Goal: Information Seeking & Learning: Compare options

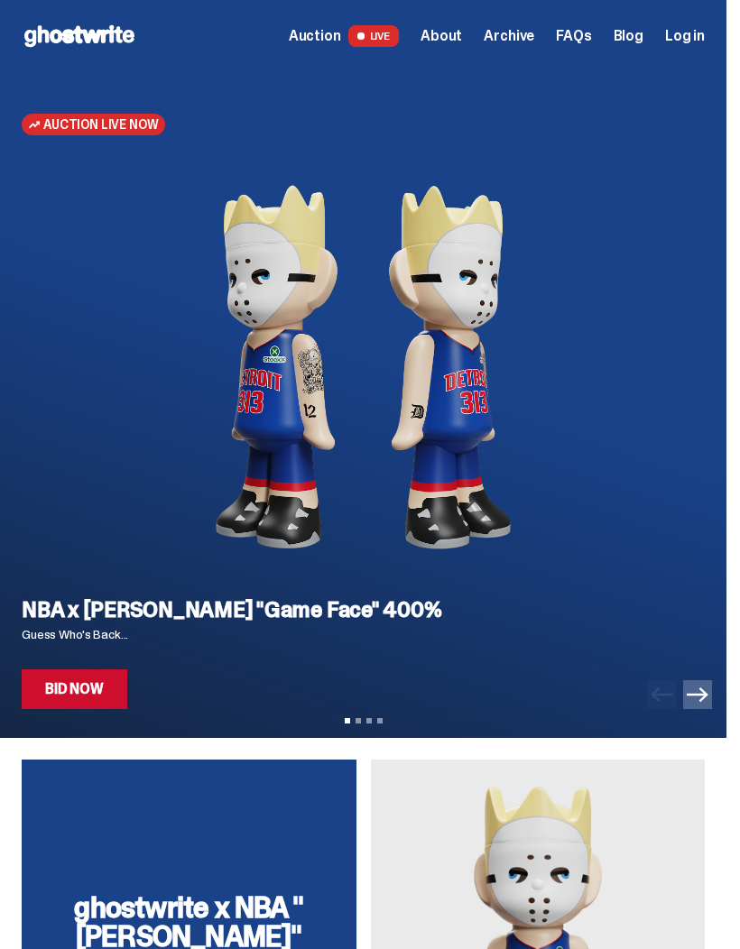
click at [53, 692] on link "Bid Now" at bounding box center [75, 690] width 106 height 40
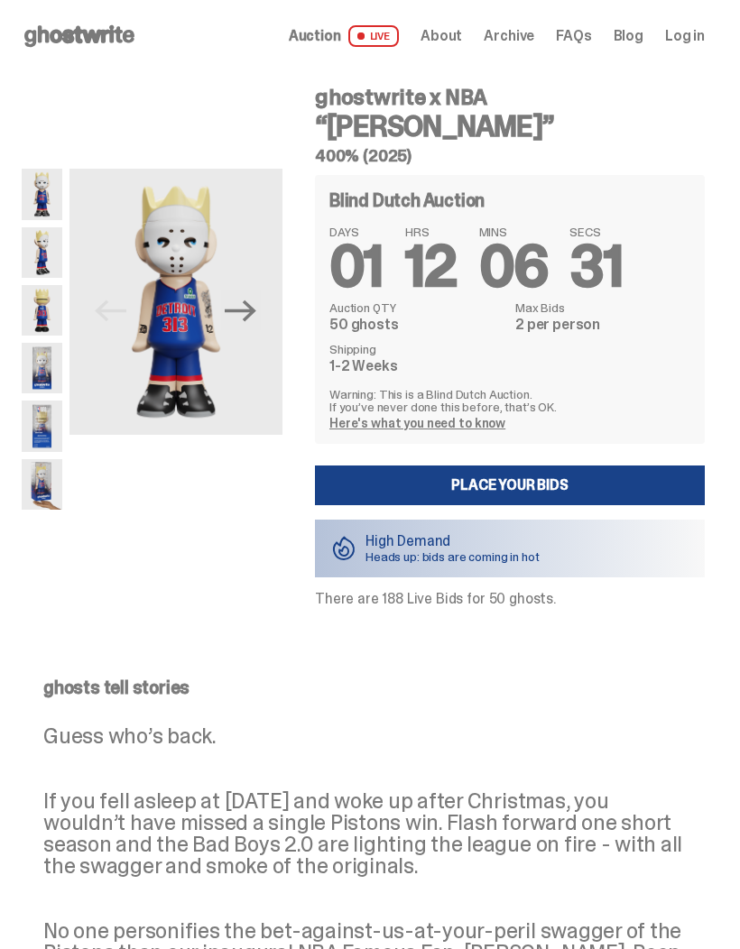
click at [102, 23] on icon at bounding box center [80, 36] width 116 height 29
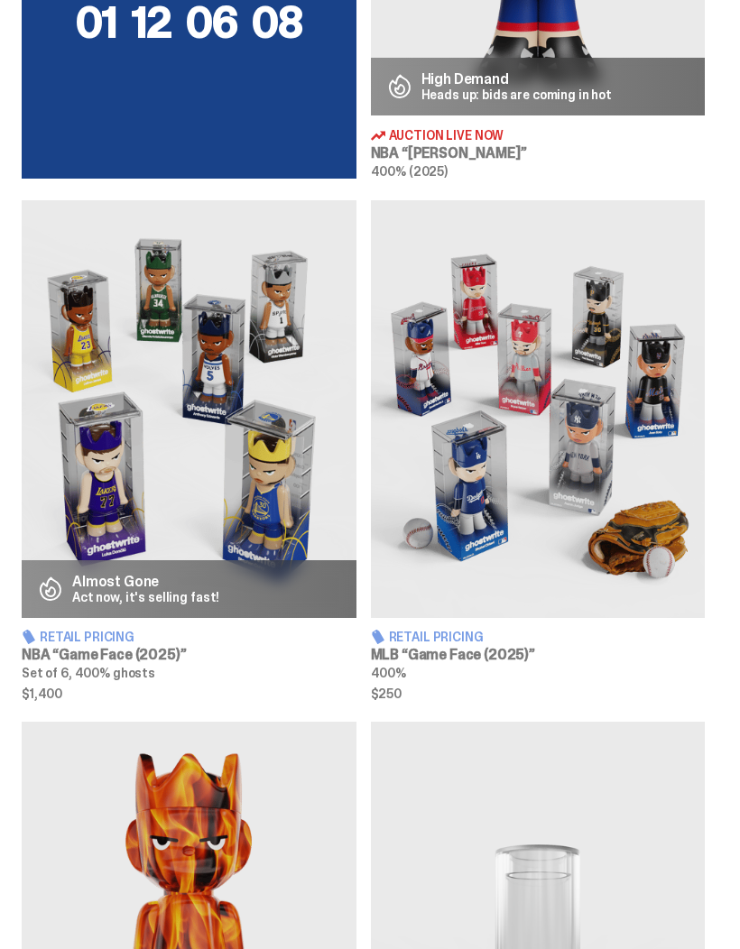
scroll to position [1064, 0]
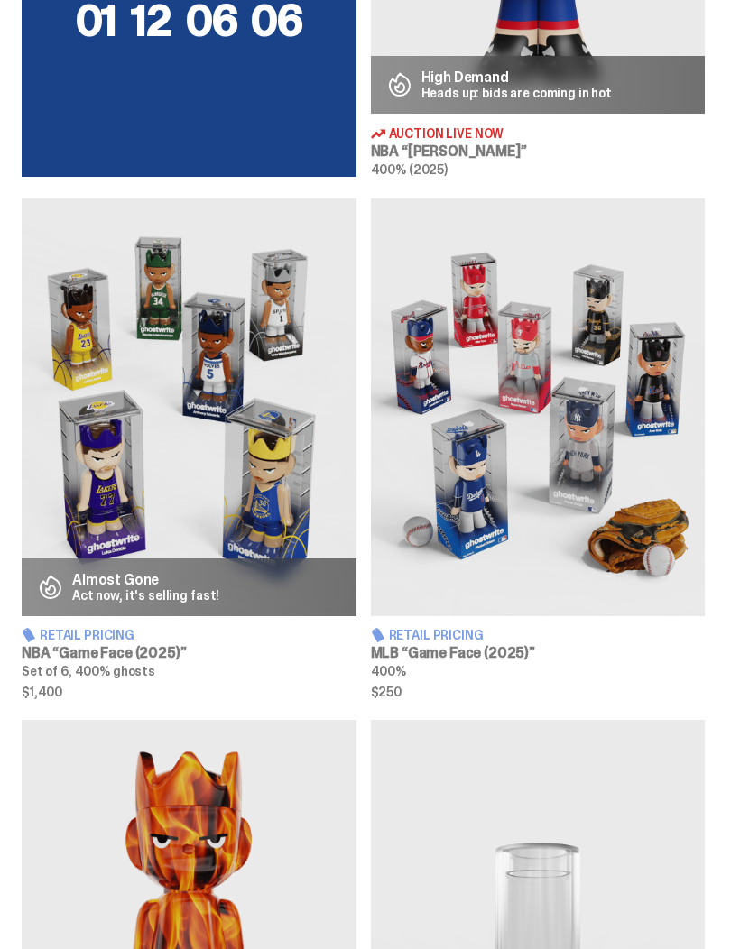
click at [706, 496] on img at bounding box center [538, 408] width 335 height 418
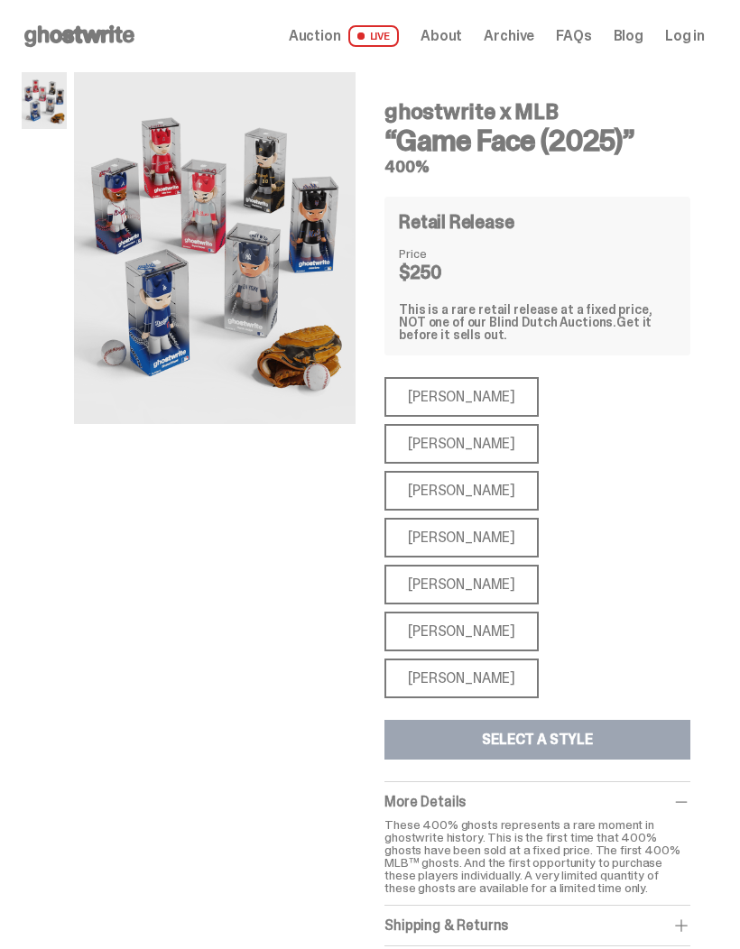
click at [479, 659] on div "[PERSON_NAME]" at bounding box center [461, 679] width 154 height 40
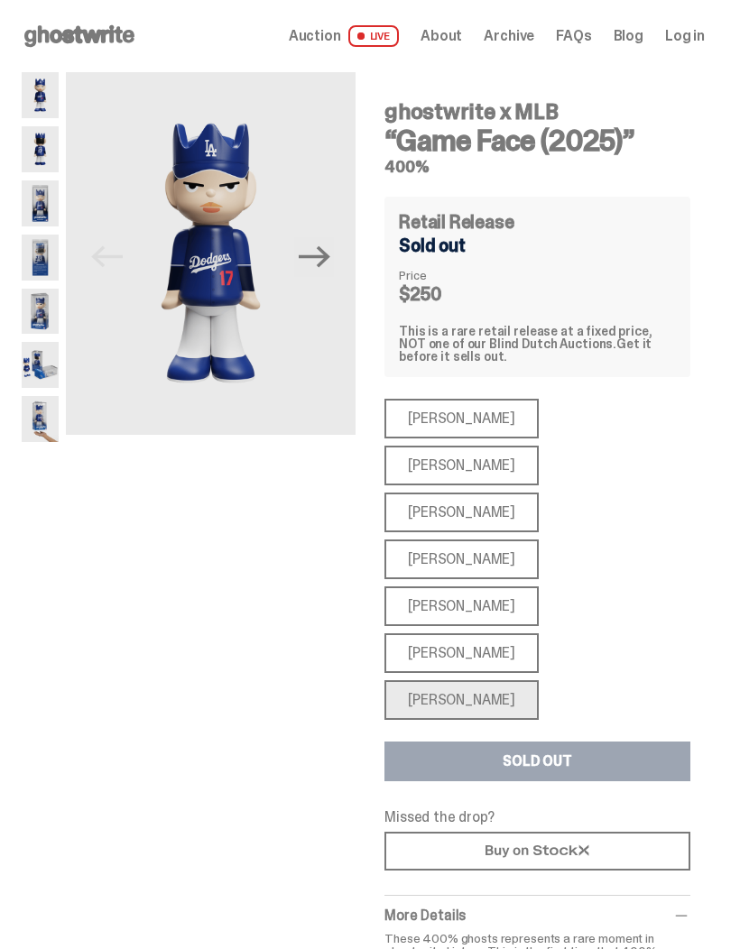
click at [468, 587] on div "[PERSON_NAME]" at bounding box center [461, 607] width 154 height 40
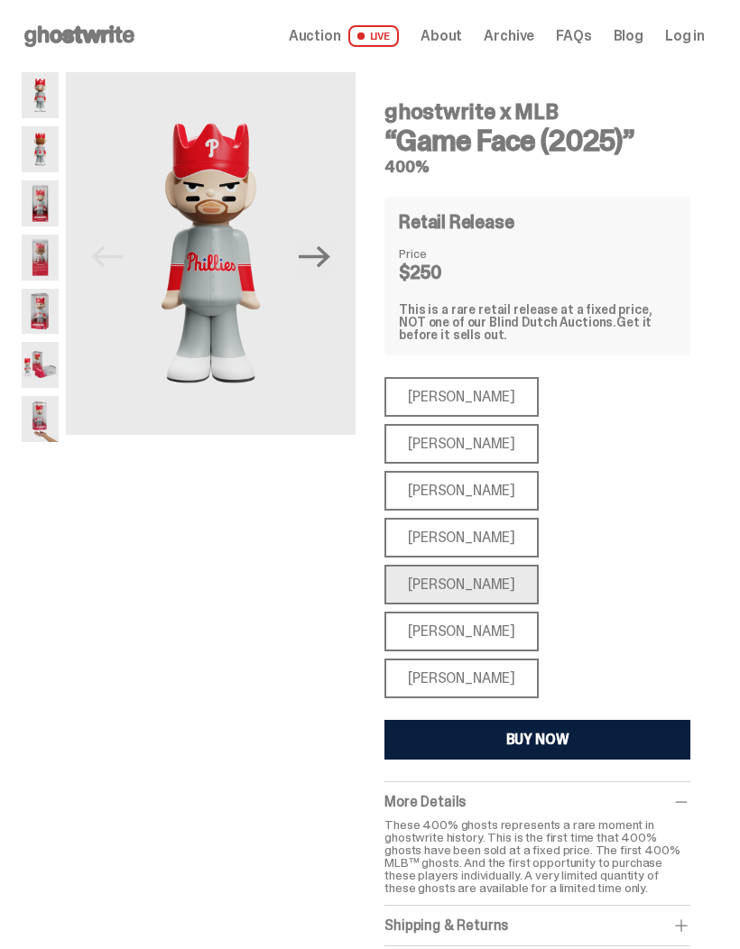
click at [539, 612] on div "[PERSON_NAME]" at bounding box center [461, 632] width 154 height 40
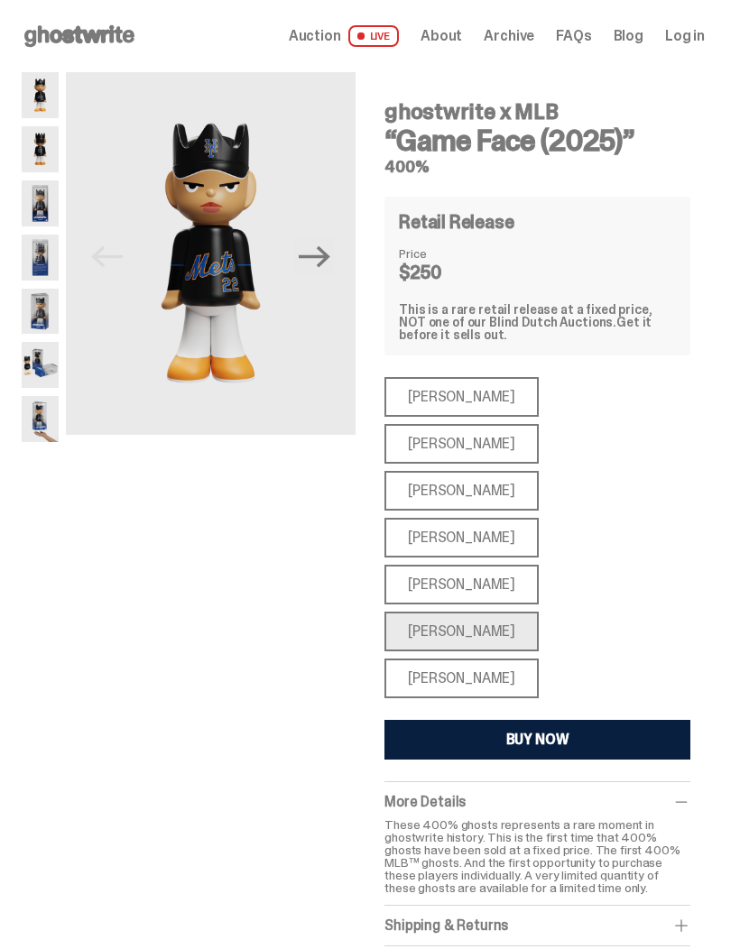
click at [539, 518] on div "[PERSON_NAME]" at bounding box center [461, 538] width 154 height 40
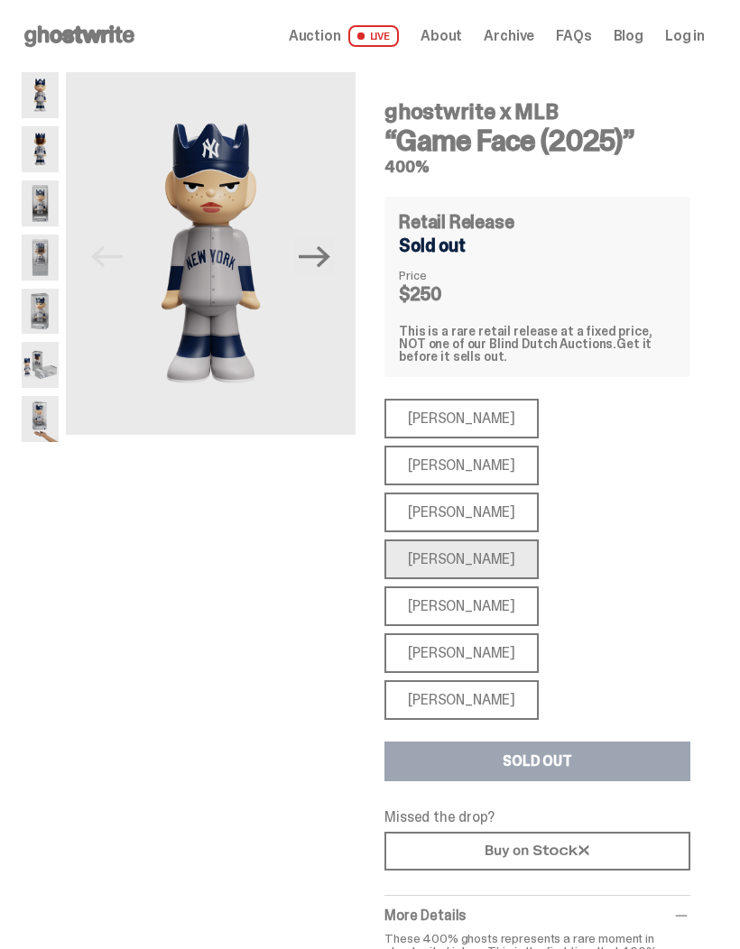
click at [539, 446] on div "[PERSON_NAME]" at bounding box center [461, 466] width 154 height 40
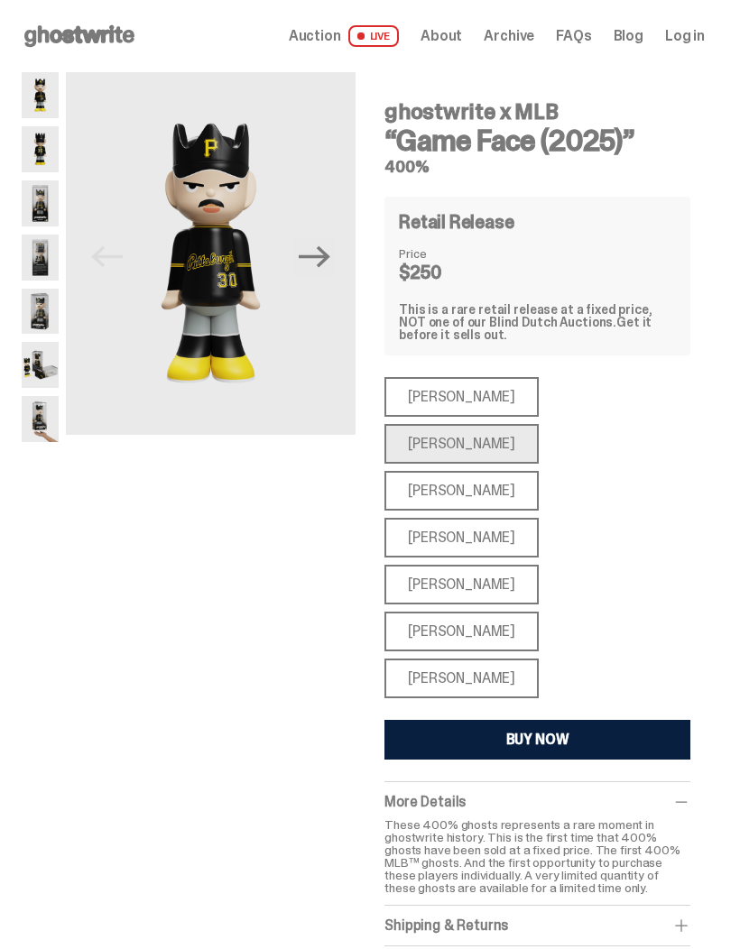
click at [449, 399] on div "[PERSON_NAME]" at bounding box center [461, 397] width 154 height 40
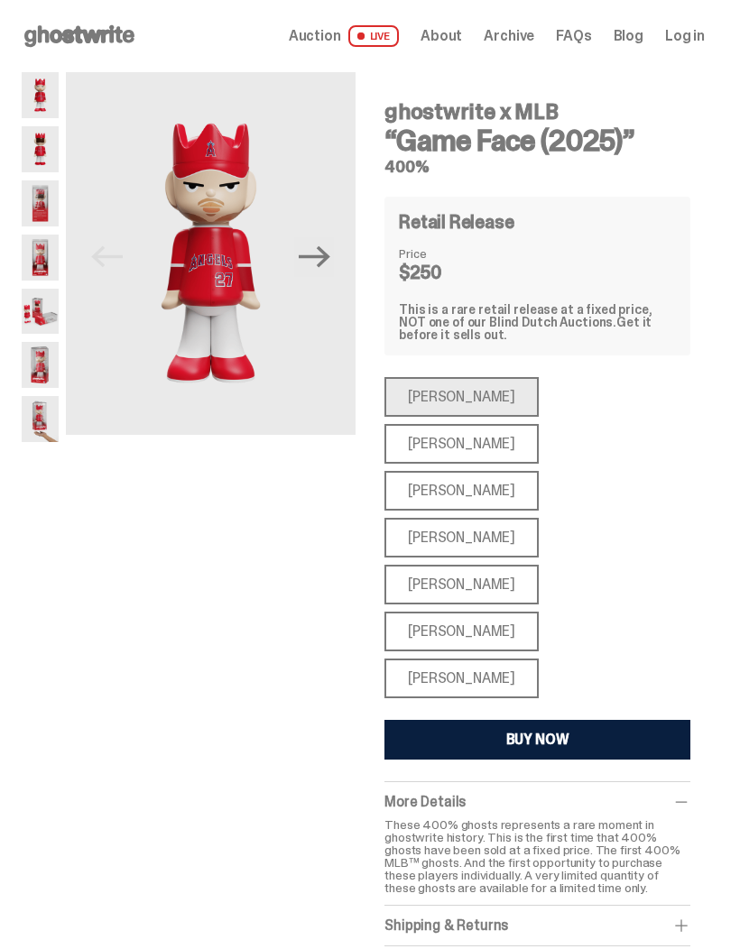
click at [474, 471] on div "[PERSON_NAME]" at bounding box center [461, 491] width 154 height 40
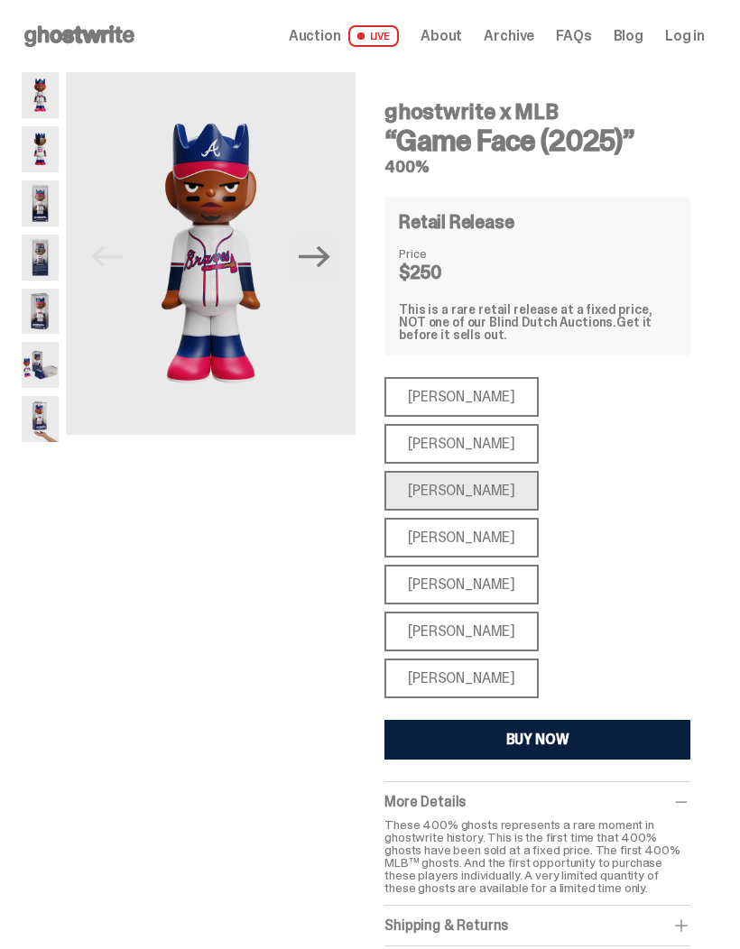
click at [539, 424] on div "[PERSON_NAME]" at bounding box center [461, 444] width 154 height 40
